Goal: Task Accomplishment & Management: Use online tool/utility

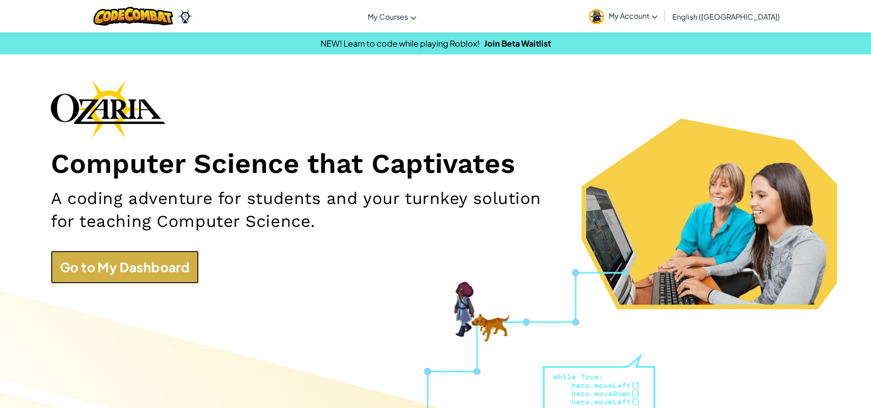
click at [193, 260] on link "Go to My Dashboard" at bounding box center [125, 267] width 148 height 33
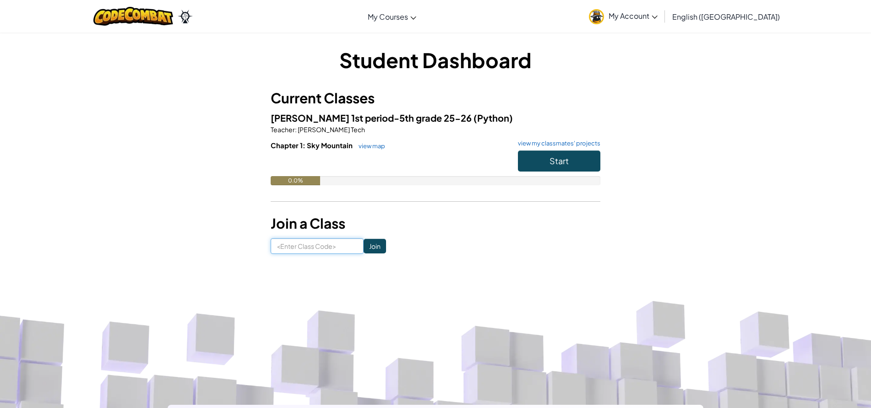
click at [326, 248] on input at bounding box center [317, 246] width 93 height 16
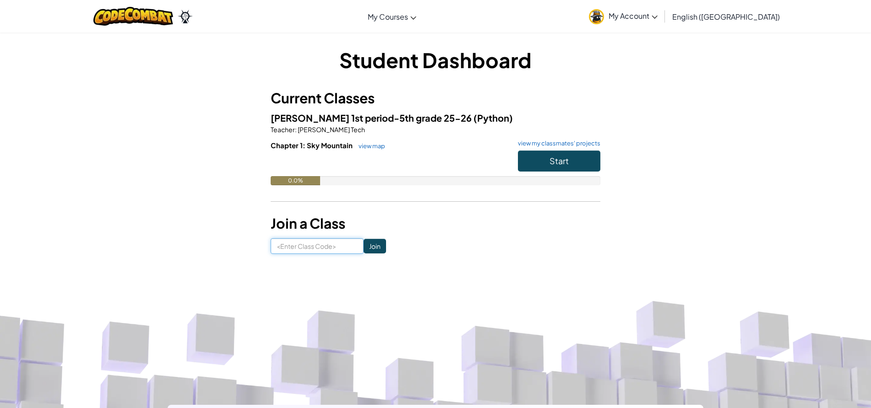
click at [309, 246] on input at bounding box center [317, 246] width 93 height 16
click at [574, 167] on button "Start" at bounding box center [559, 161] width 82 height 21
